Goal: Information Seeking & Learning: Compare options

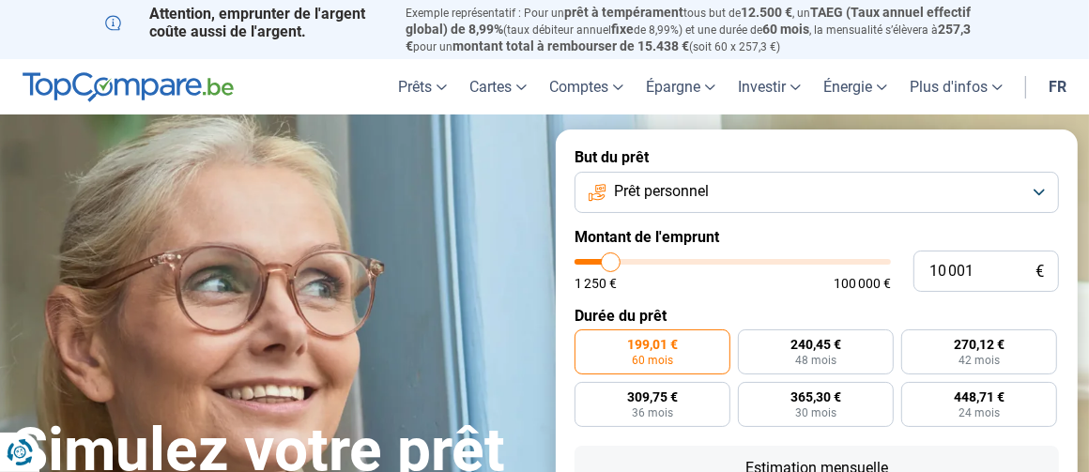
type input "1 250"
type input "1250"
click at [584, 259] on input "range" at bounding box center [732, 262] width 316 height 6
radio input "true"
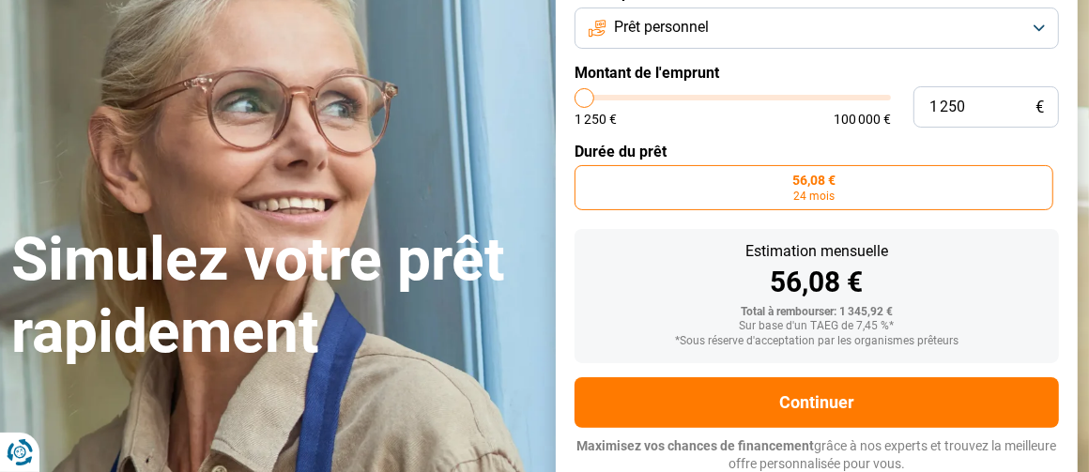
scroll to position [166, 0]
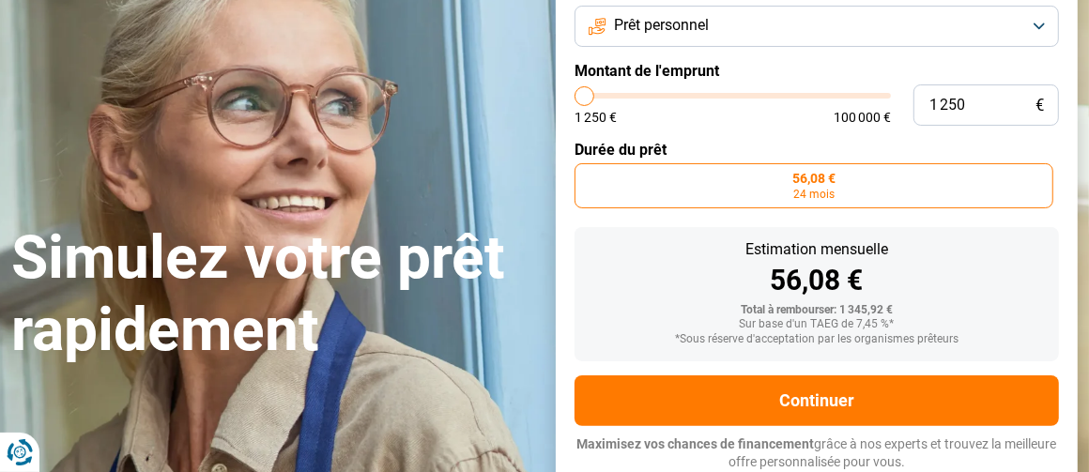
type input "7 500"
type input "7500"
click at [603, 93] on input "range" at bounding box center [732, 96] width 316 height 6
radio input "false"
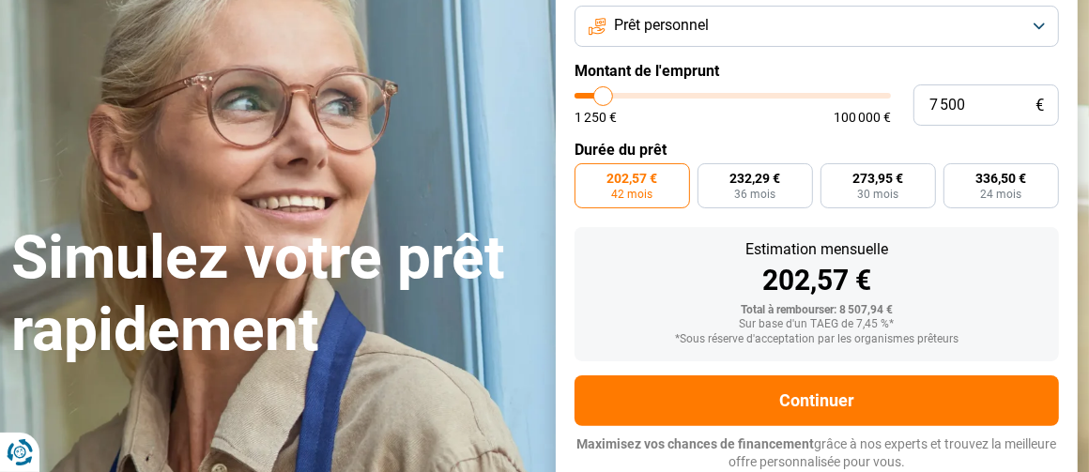
type input "15 750"
type input "15750"
click at [628, 95] on input "range" at bounding box center [732, 96] width 316 height 6
radio input "false"
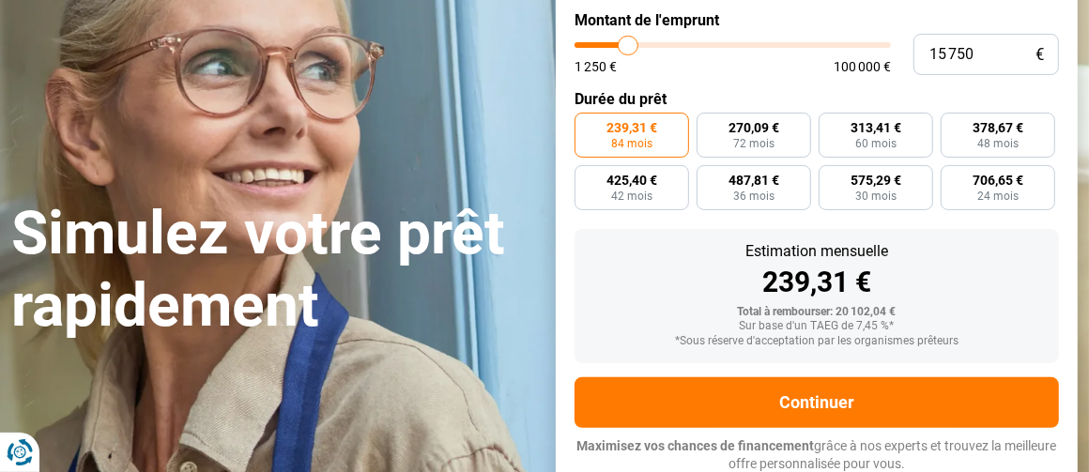
scroll to position [219, 0]
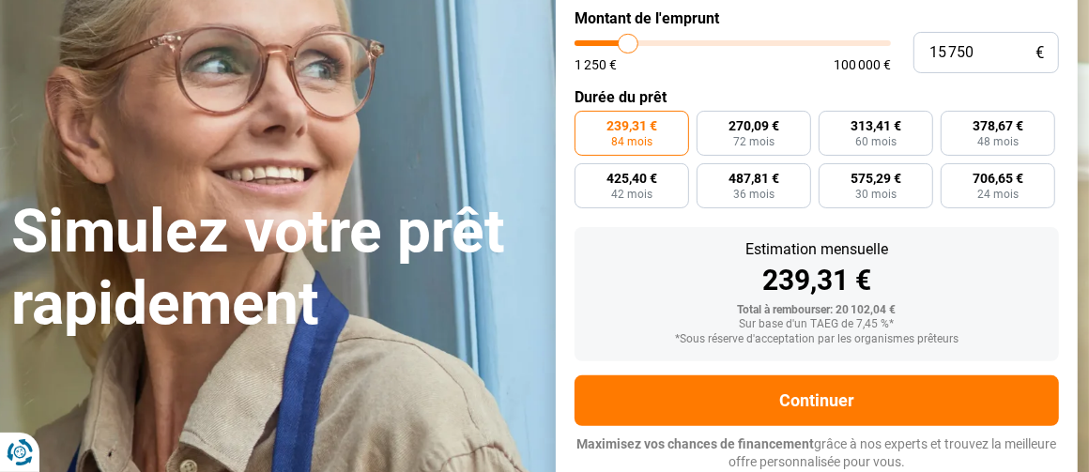
type input "8 250"
type input "8250"
click at [605, 40] on input "range" at bounding box center [732, 43] width 316 height 6
radio input "true"
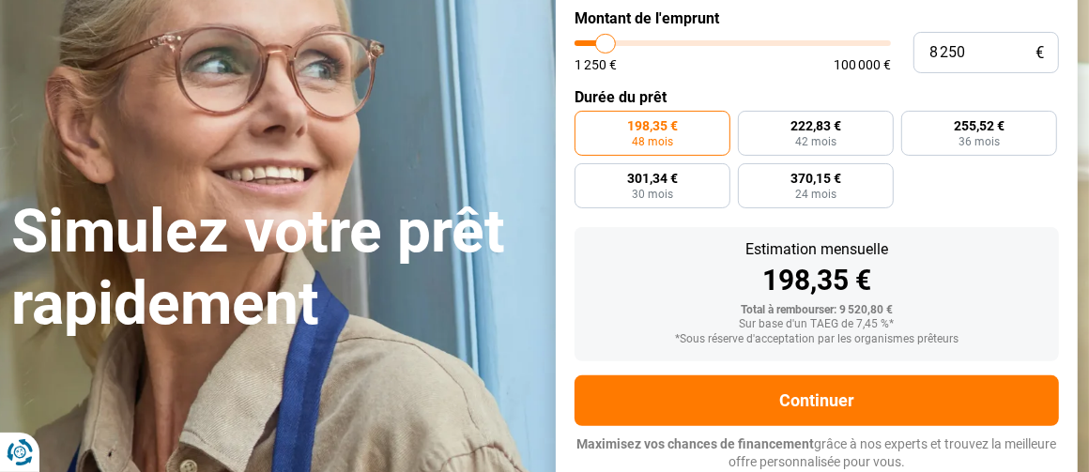
type input "3 250"
type input "3250"
click at [590, 41] on input "range" at bounding box center [732, 43] width 316 height 6
radio input "true"
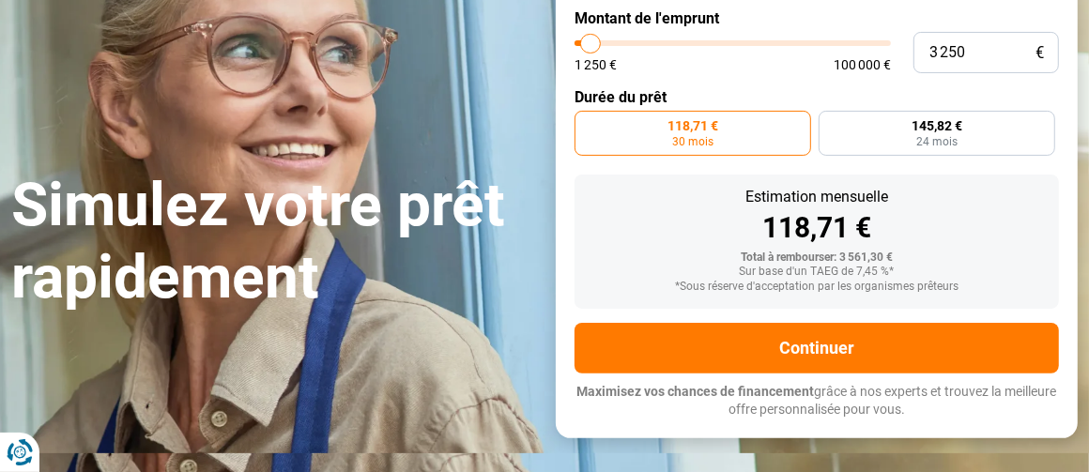
scroll to position [166, 0]
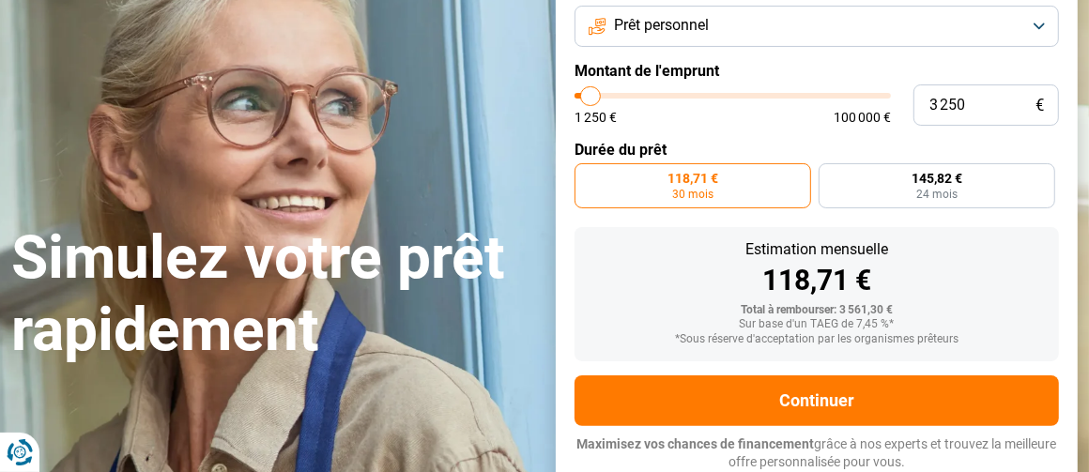
type input "6 750"
type input "6750"
click at [601, 96] on input "range" at bounding box center [732, 96] width 316 height 6
radio input "false"
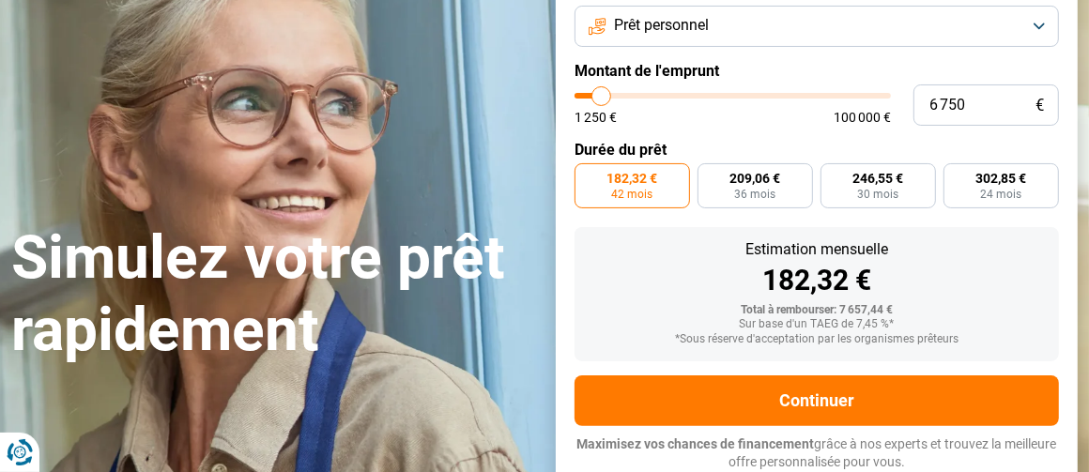
click at [591, 96] on input "range" at bounding box center [732, 96] width 316 height 6
type input "2 250"
type input "2250"
click at [588, 93] on input "range" at bounding box center [732, 96] width 316 height 6
radio input "true"
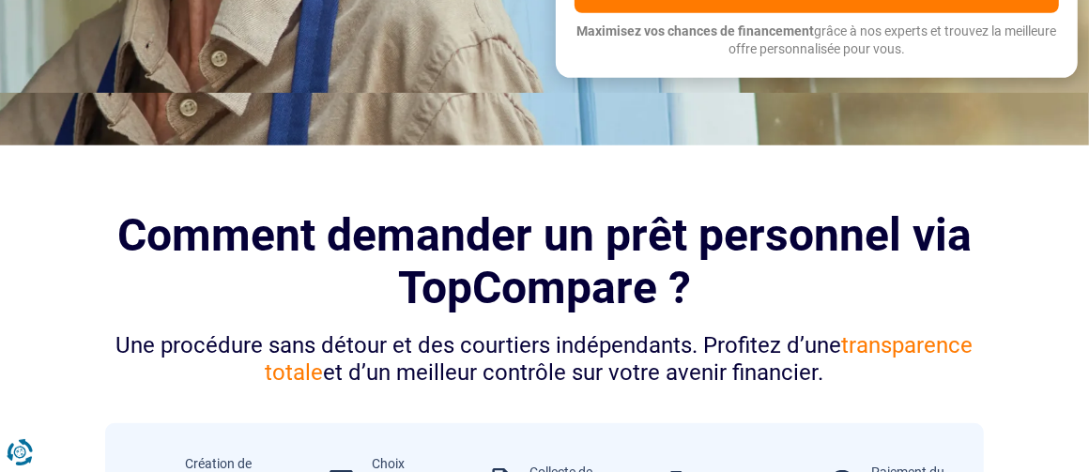
scroll to position [993, 0]
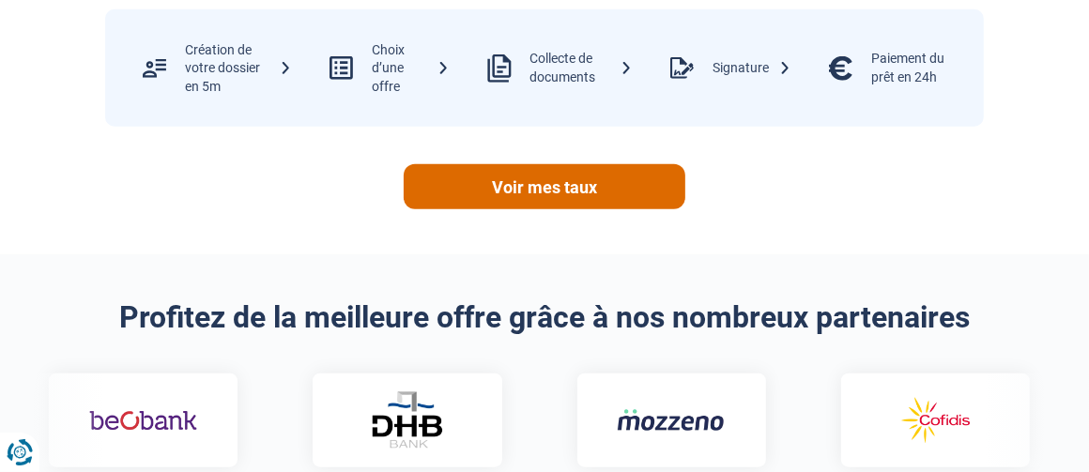
click at [633, 175] on link "Voir mes taux" at bounding box center [545, 186] width 282 height 45
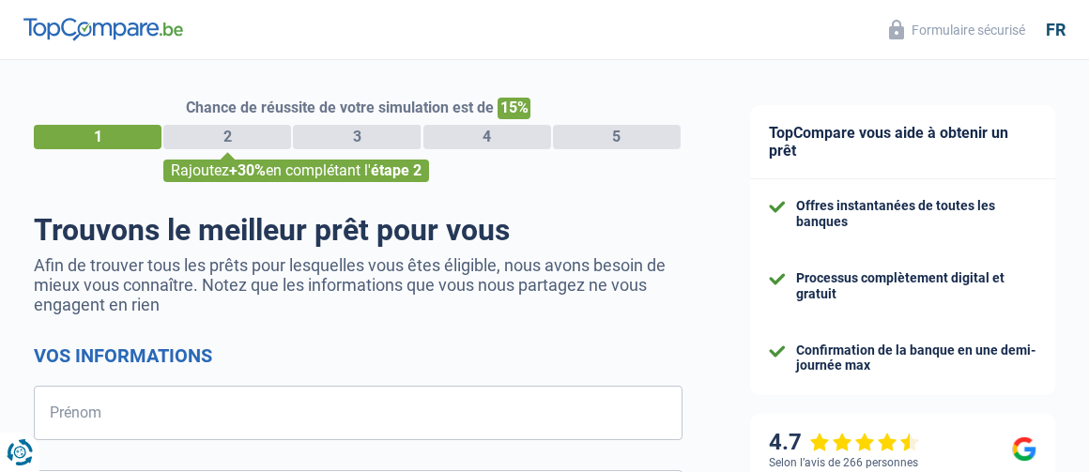
select select "32"
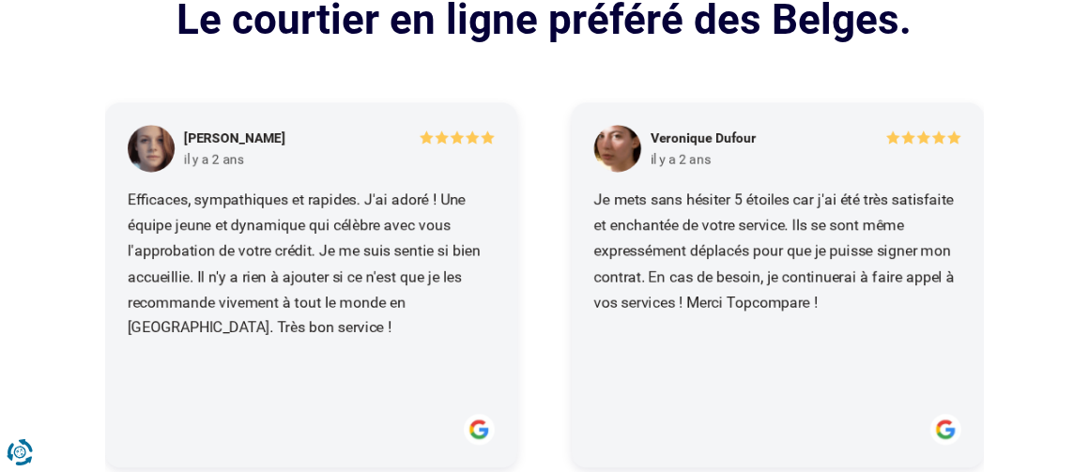
scroll to position [1971, 0]
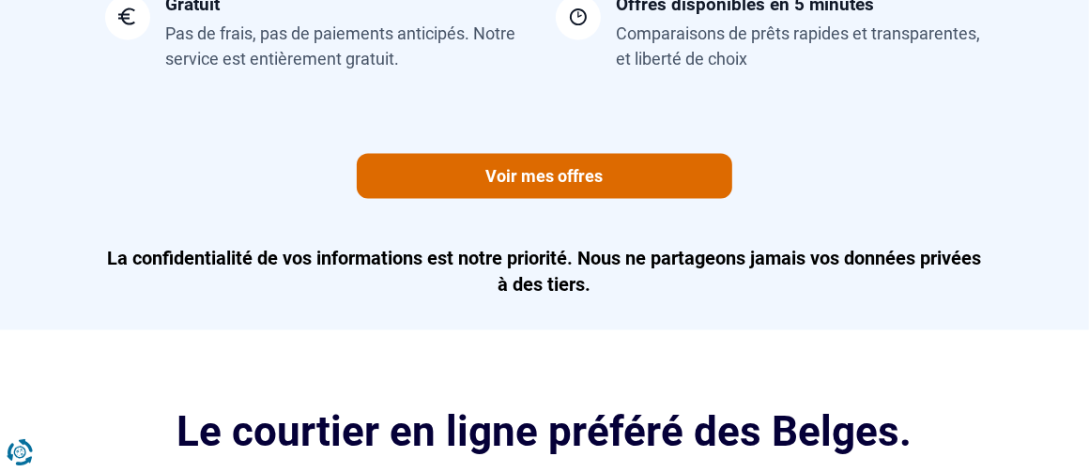
click at [659, 183] on link "Voir mes offres" at bounding box center [544, 176] width 375 height 45
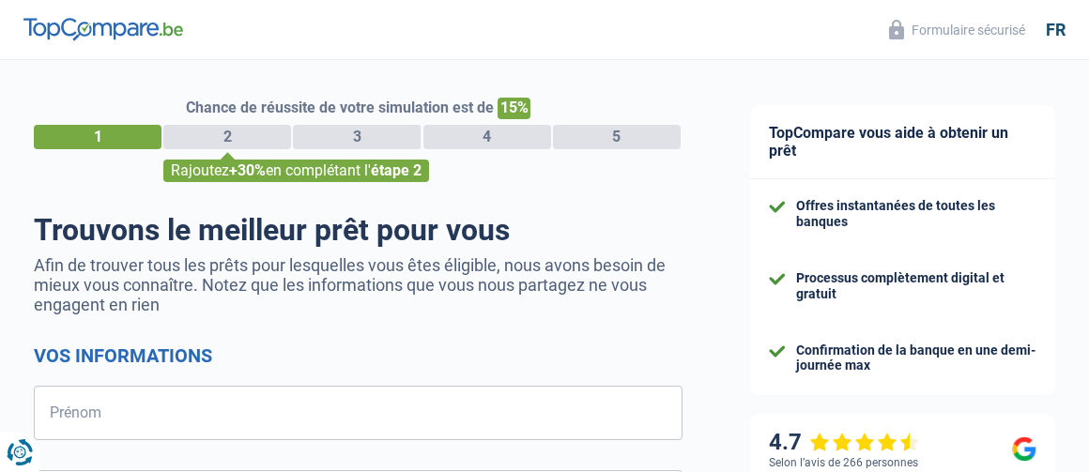
select select "32"
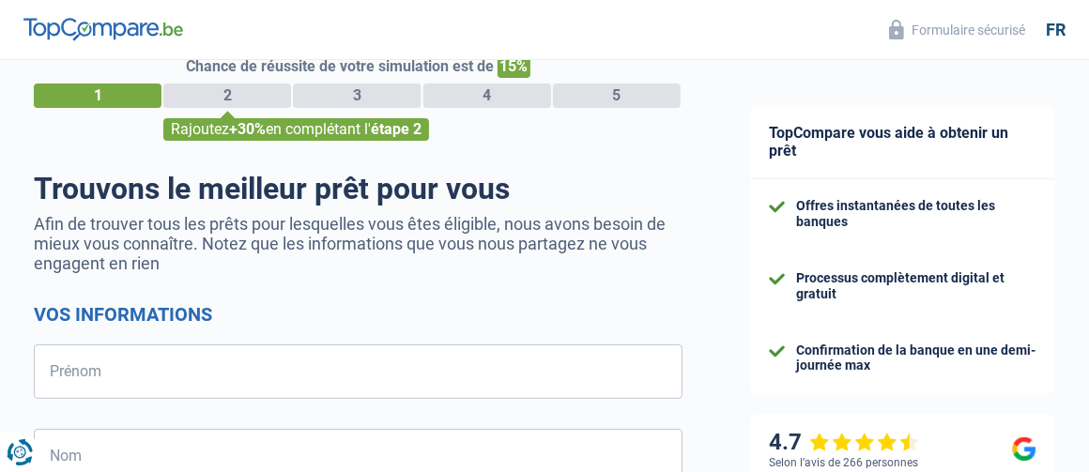
scroll to position [6, 0]
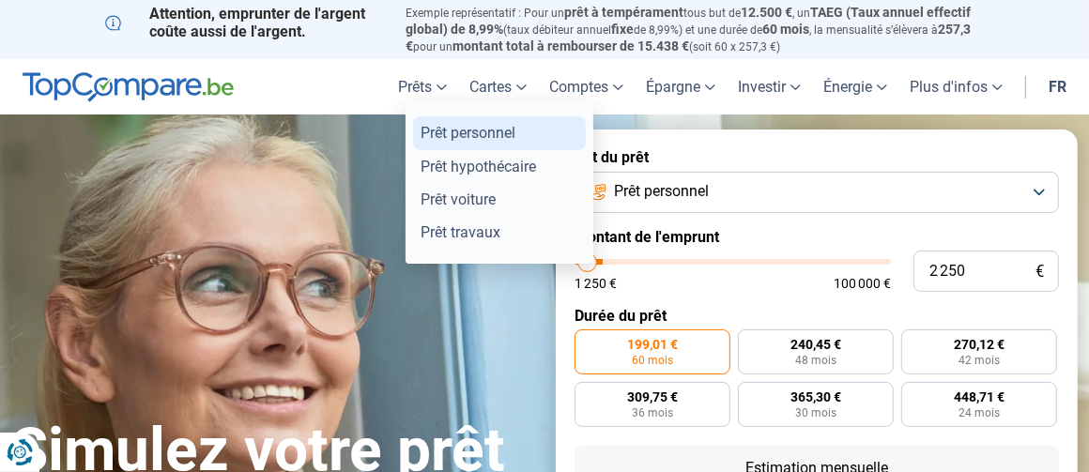
click at [445, 129] on link "Prêt personnel" at bounding box center [499, 132] width 173 height 33
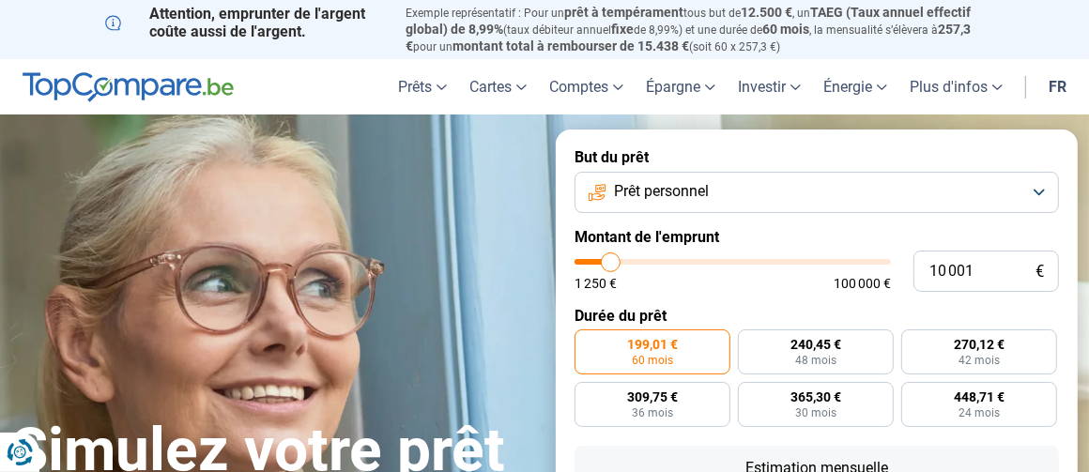
type input "5 000"
type input "5000"
click at [595, 260] on input "range" at bounding box center [732, 262] width 316 height 6
radio input "true"
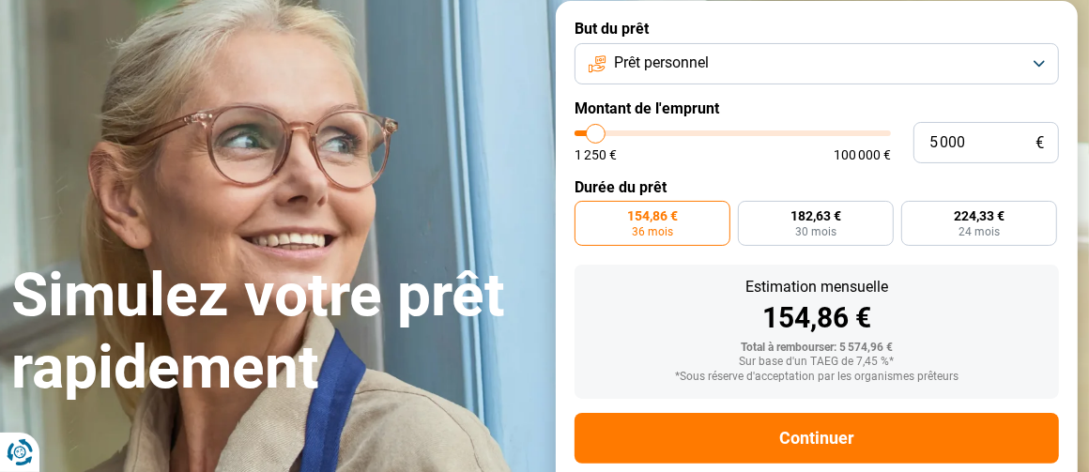
scroll to position [166, 0]
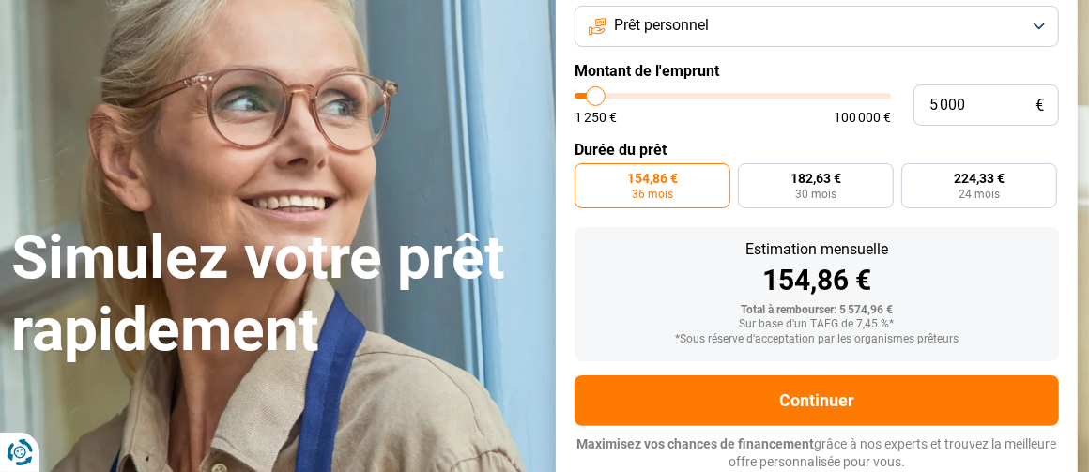
type input "11 250"
type input "11250"
click at [614, 95] on input "range" at bounding box center [732, 96] width 316 height 6
radio input "false"
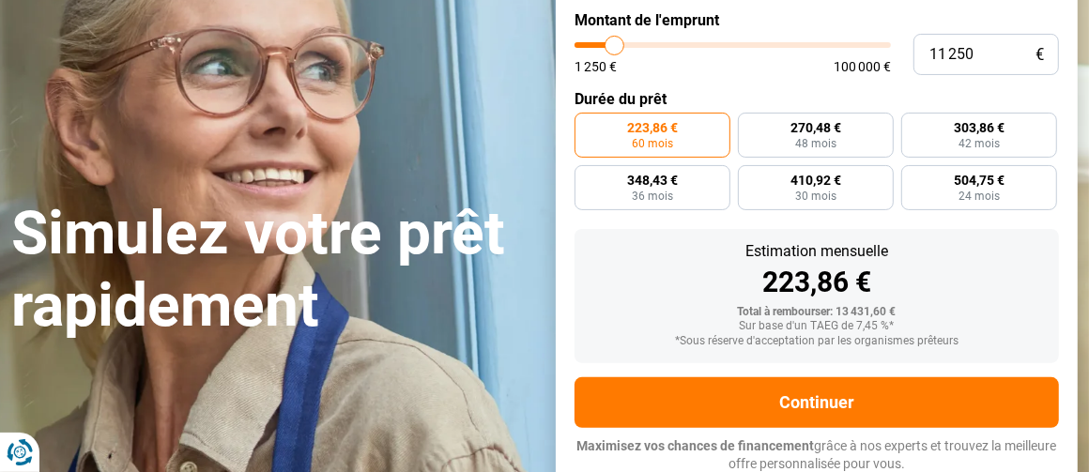
scroll to position [219, 0]
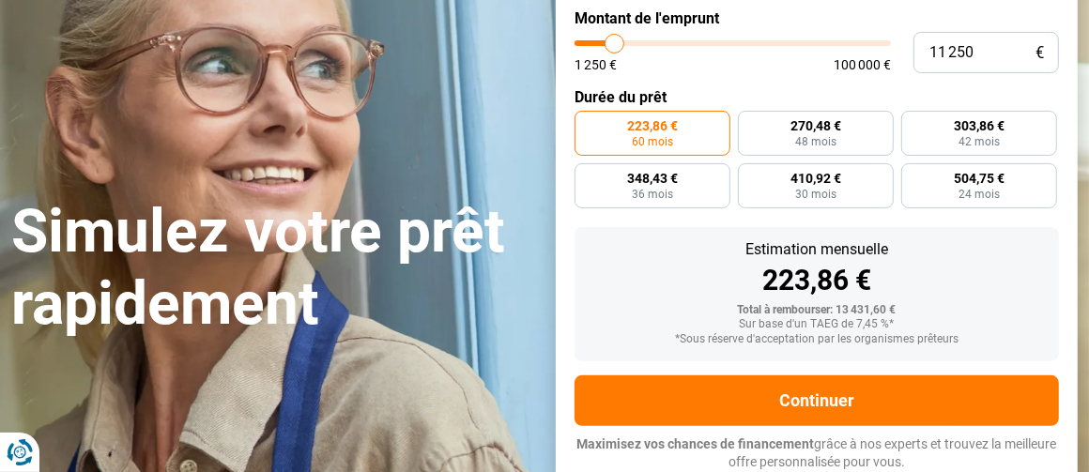
type input "3 250"
type input "3250"
click at [589, 44] on input "range" at bounding box center [732, 43] width 316 height 6
radio input "true"
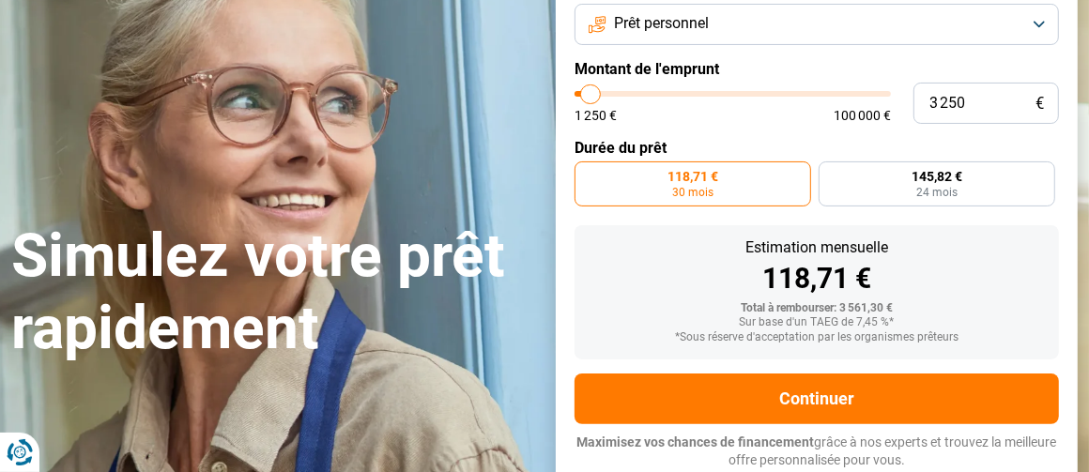
scroll to position [166, 0]
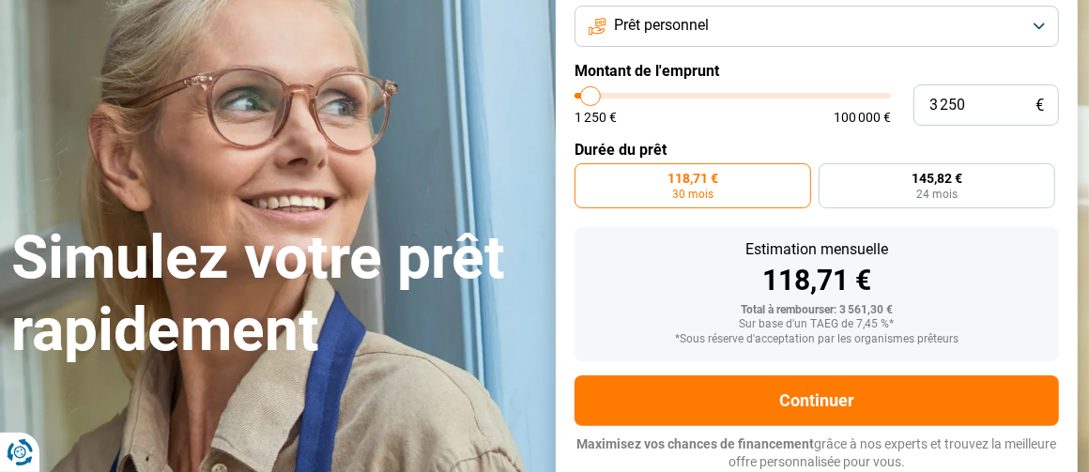
click at [593, 93] on input "range" at bounding box center [732, 96] width 316 height 6
click at [597, 93] on input "range" at bounding box center [732, 96] width 316 height 6
type input "6 750"
type input "6750"
click at [601, 93] on input "range" at bounding box center [732, 96] width 316 height 6
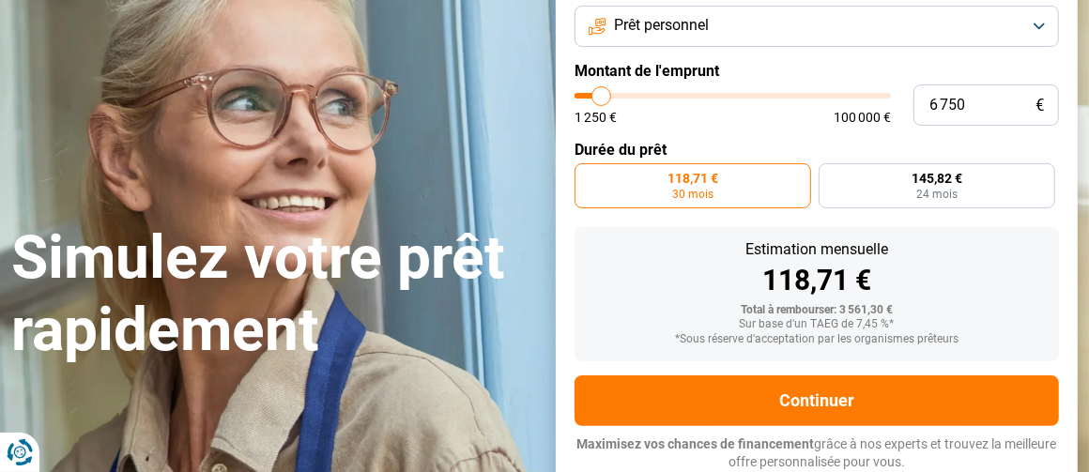
radio input "false"
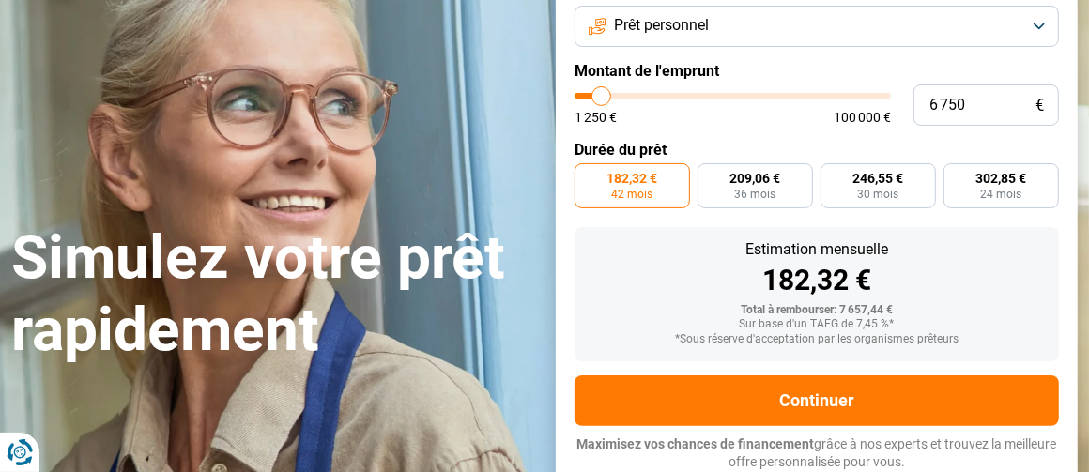
type input "3 250"
type input "3250"
click at [589, 93] on input "range" at bounding box center [732, 96] width 316 height 6
radio input "true"
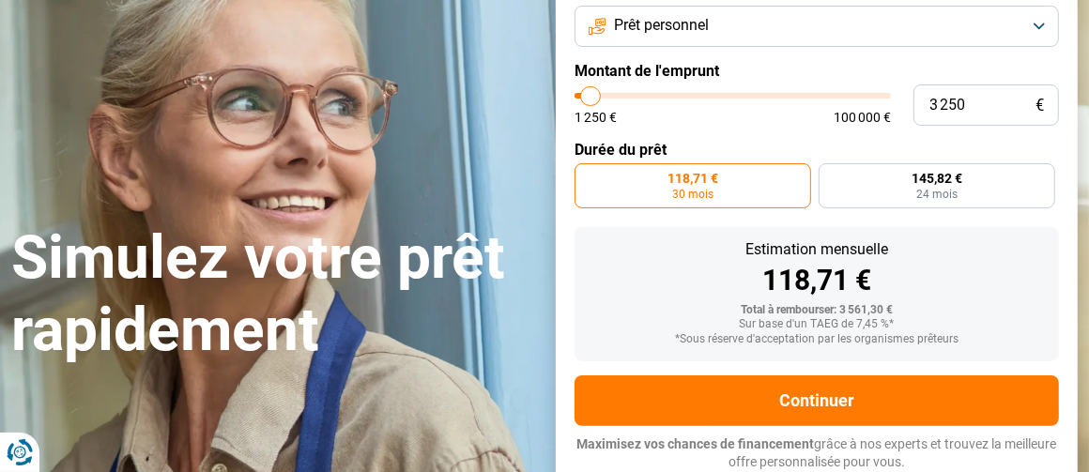
click at [596, 98] on input "range" at bounding box center [732, 96] width 316 height 6
click at [601, 95] on input "range" at bounding box center [732, 96] width 316 height 6
type input "6 500"
type input "6500"
click at [600, 93] on input "range" at bounding box center [732, 96] width 316 height 6
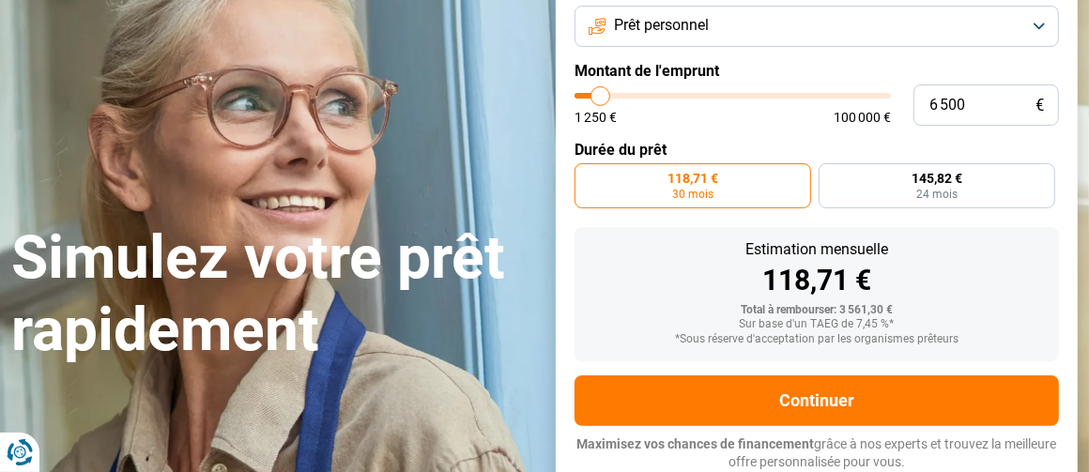
radio input "false"
